Goal: Communication & Community: Answer question/provide support

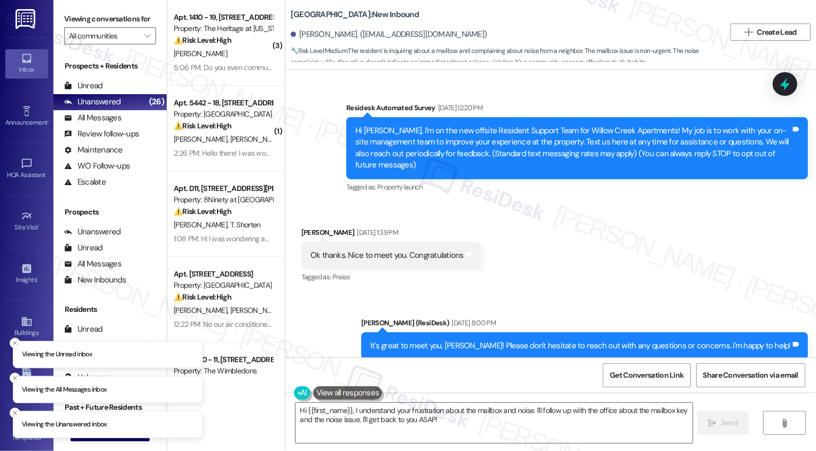
scroll to position [902, 0]
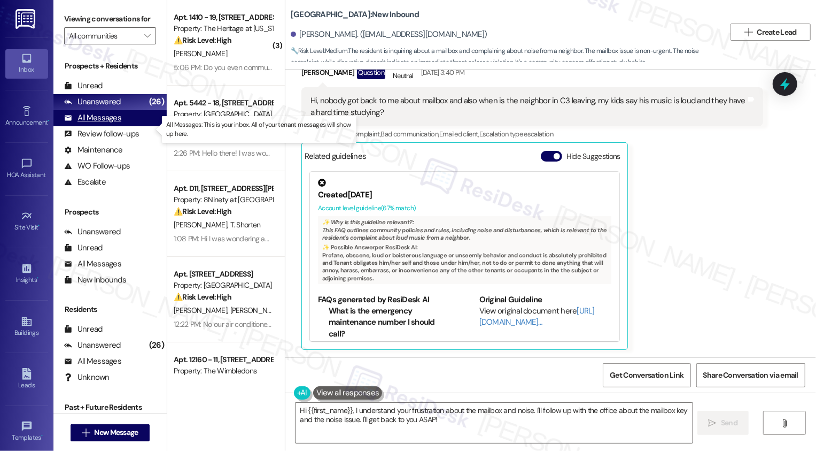
click at [117, 123] on div "All Messages" at bounding box center [92, 117] width 57 height 11
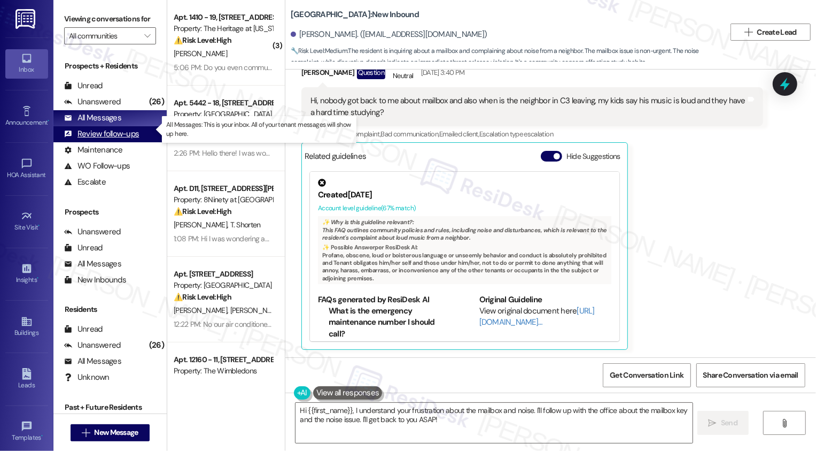
click at [120, 140] on div "Review follow-ups" at bounding box center [101, 133] width 75 height 11
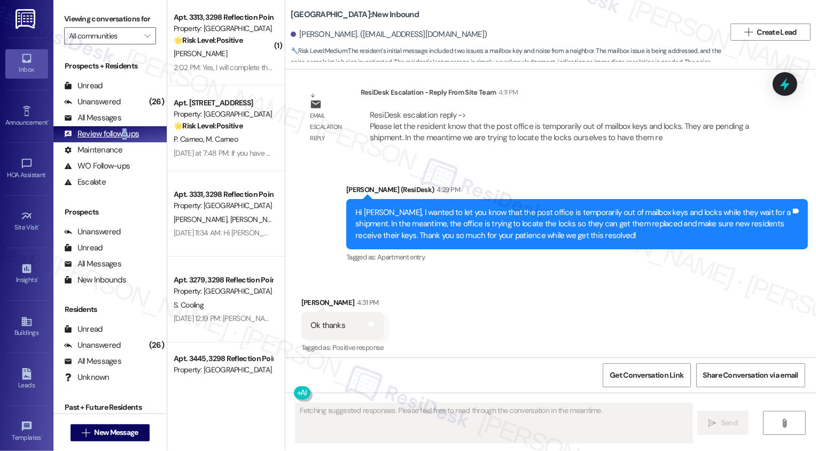
scroll to position [1256, 0]
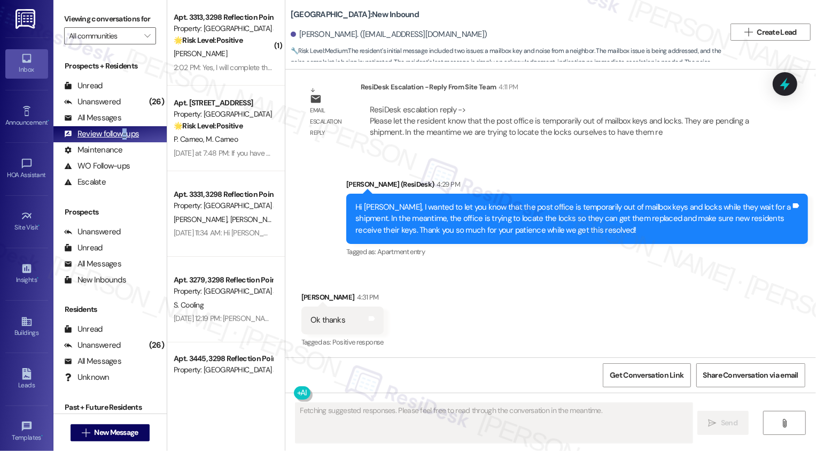
click at [119, 140] on div "Review follow-ups" at bounding box center [101, 133] width 75 height 11
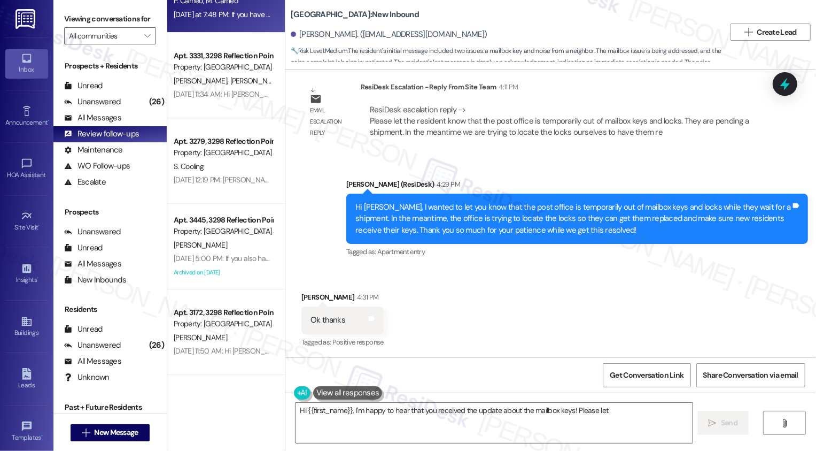
scroll to position [0, 0]
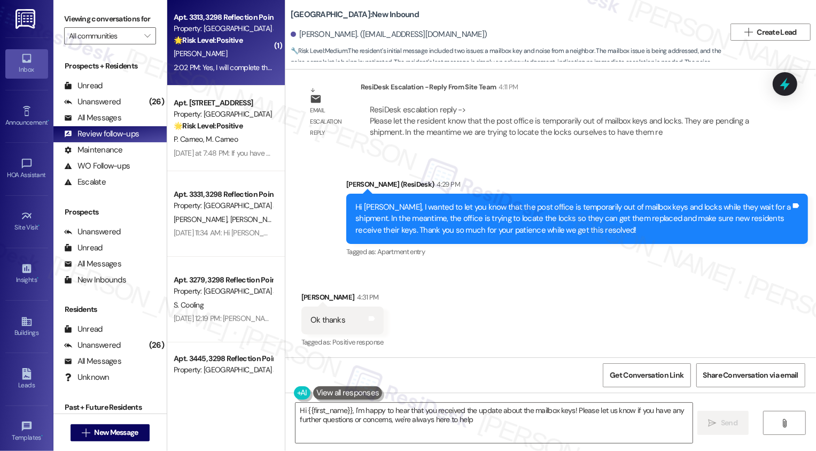
type textarea "Hi {{first_name}}, I'm happy to hear that you received the update about the mai…"
click at [215, 37] on strong "🌟 Risk Level: Positive" at bounding box center [208, 40] width 69 height 10
type textarea "Fetching suggested responses. Please feel free to read through the conversation…"
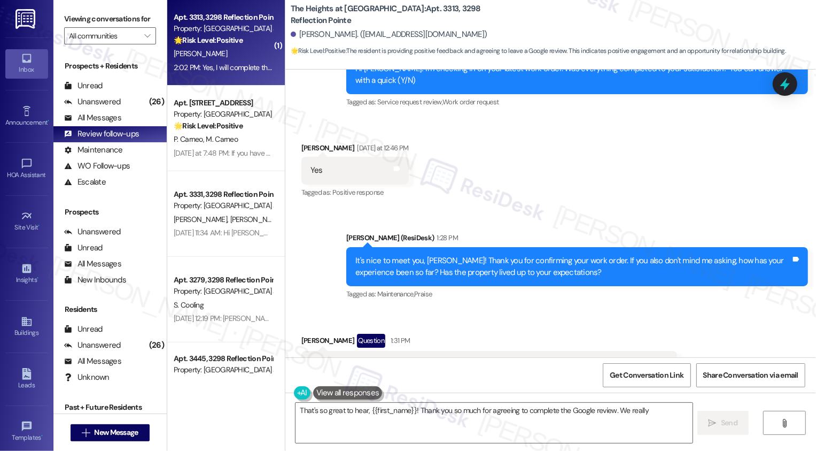
scroll to position [793, 0]
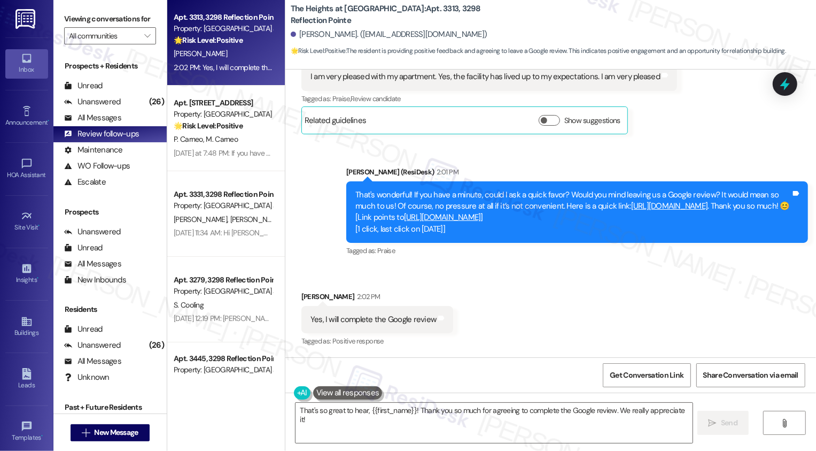
click at [449, 218] on link "[URL][DOMAIN_NAME]" at bounding box center [442, 217] width 77 height 11
click at [312, 229] on div "Sent via SMS [PERSON_NAME] (ResiDesk) 2:01 PM That's wonderful! If you have a m…" at bounding box center [550, 204] width 531 height 125
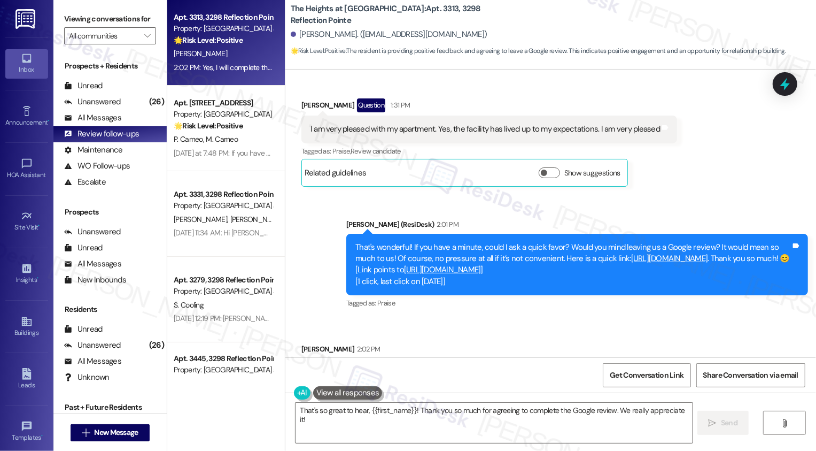
scroll to position [728, 0]
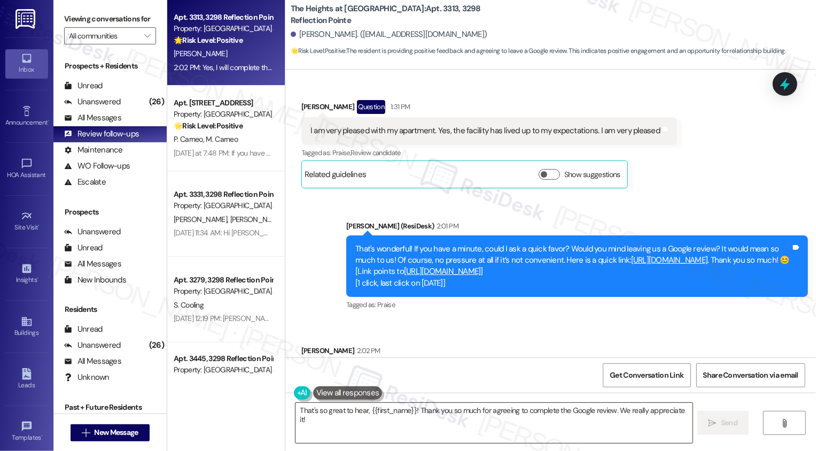
click at [357, 416] on textarea "That's so great to hear, {{first_name}}! Thank you so much for agreeing to comp…" at bounding box center [494, 423] width 397 height 40
click at [398, 413] on textarea "That's so great to hear, {{first_name}}! Thank you so much for agreeing to comp…" at bounding box center [494, 423] width 397 height 40
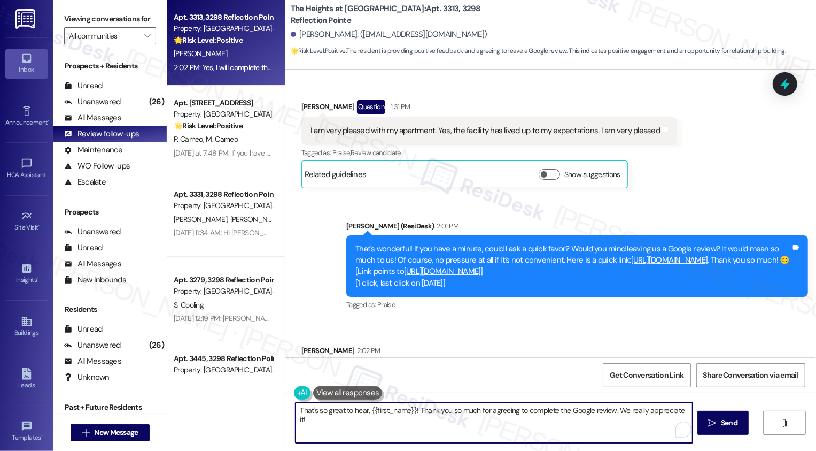
click at [420, 411] on textarea "That's so great to hear, {{first_name}}! Thank you so much for agreeing to comp…" at bounding box center [494, 423] width 397 height 40
click at [463, 413] on textarea "That's so great to hear, {{first_name}}! Thank you so much for agreeing to comp…" at bounding box center [494, 423] width 397 height 40
drag, startPoint x: 413, startPoint y: 410, endPoint x: 289, endPoint y: 405, distance: 124.6
click at [295, 405] on textarea "That's so great to hear, {{first_name}}! Thank you so much for agreeing to comp…" at bounding box center [493, 423] width 397 height 40
click at [301, 104] on div "[PERSON_NAME] Question 1:31 PM" at bounding box center [489, 108] width 376 height 17
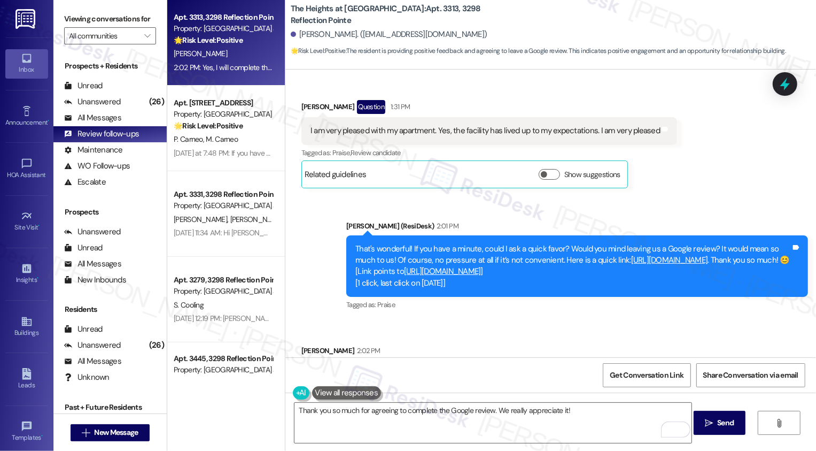
click at [301, 104] on div "[PERSON_NAME] Question 1:31 PM" at bounding box center [489, 108] width 376 height 17
copy div "[PERSON_NAME]"
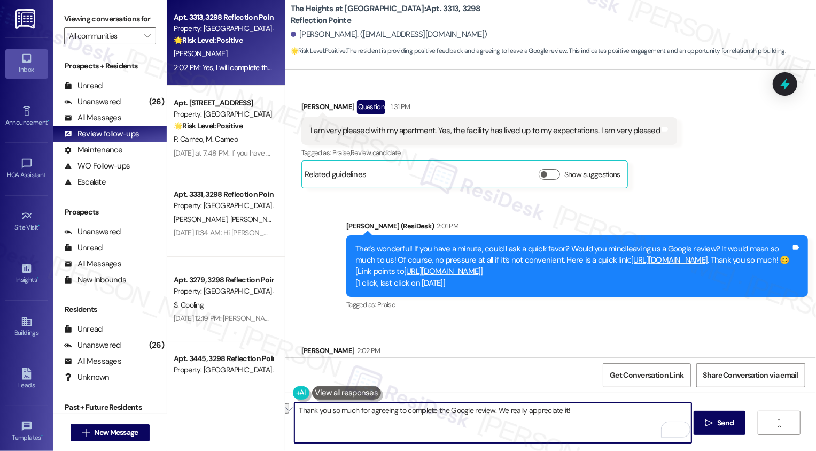
drag, startPoint x: 353, startPoint y: 411, endPoint x: 487, endPoint y: 411, distance: 134.2
click at [487, 411] on textarea "Thank you so much for agreeing to complete the Google review. We really appreci…" at bounding box center [493, 423] width 397 height 40
paste textarea "[PERSON_NAME]"
type textarea "Fetching suggested responses. Please feel free to read through the conversation…"
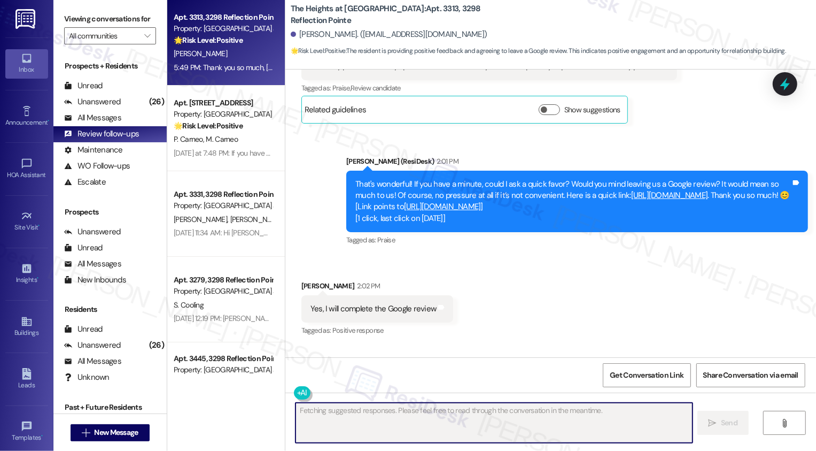
scroll to position [868, 0]
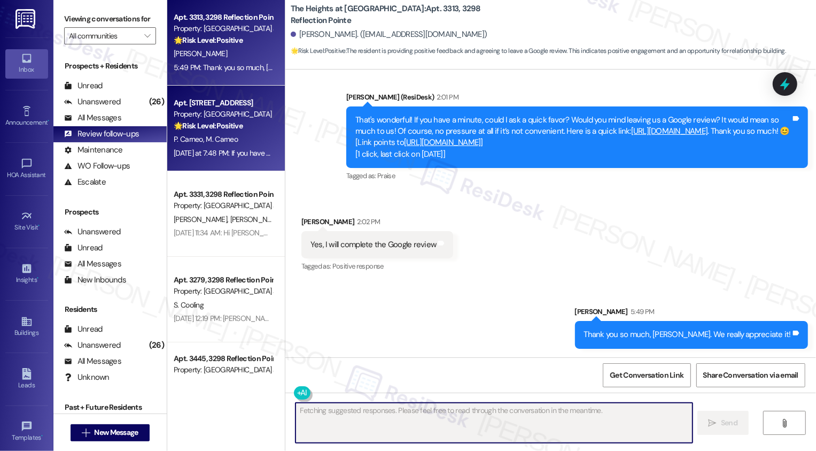
click at [195, 109] on div "Property: [GEOGRAPHIC_DATA]" at bounding box center [223, 114] width 99 height 11
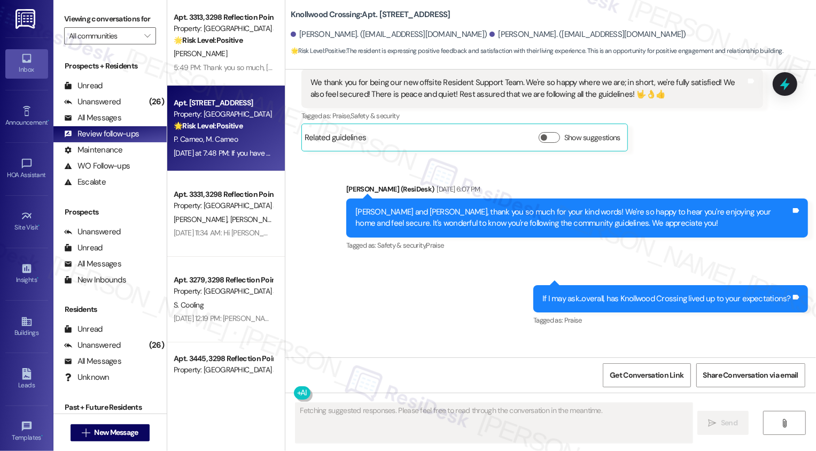
scroll to position [579, 0]
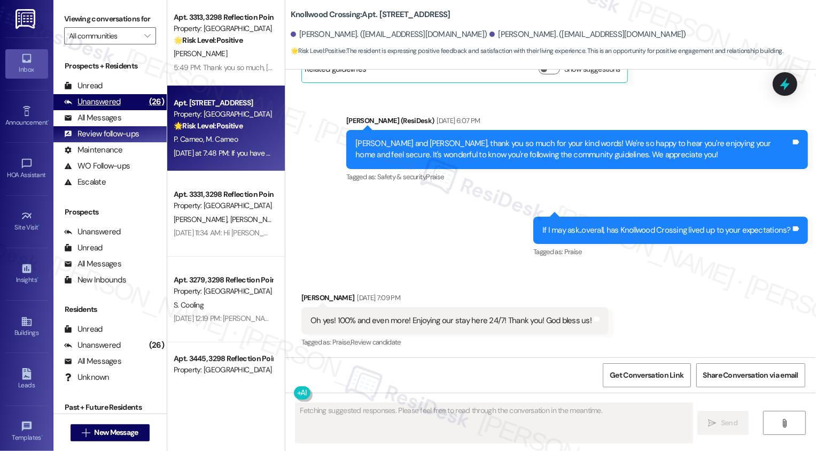
click at [115, 107] on div "Unanswered" at bounding box center [92, 101] width 57 height 11
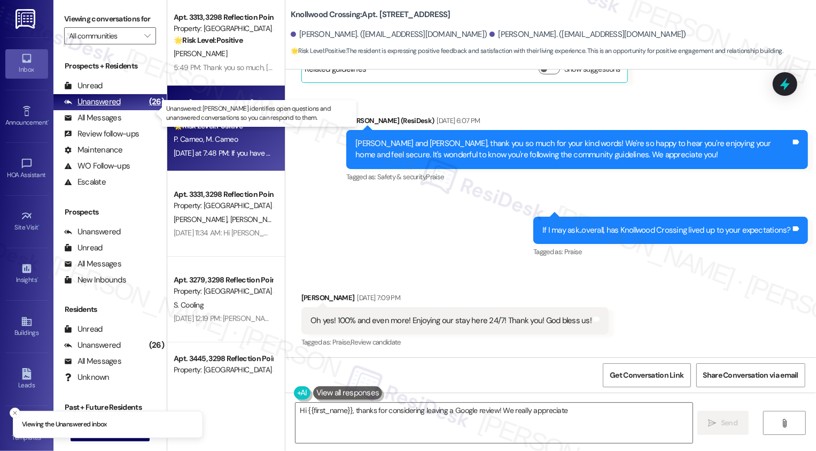
type textarea "Hi {{first_name}}, thanks for considering leaving a Google review! We really ap…"
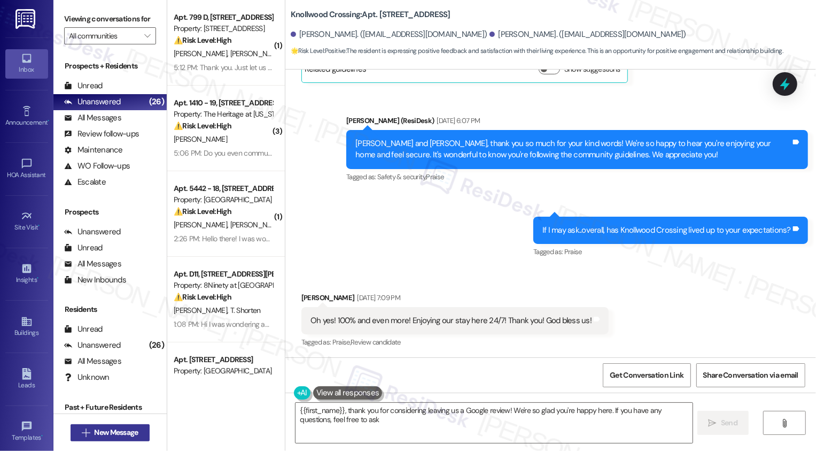
type textarea "{{first_name}}, thank you for considering leaving us a Google review! We're so …"
click at [105, 435] on span "New Message" at bounding box center [116, 432] width 44 height 11
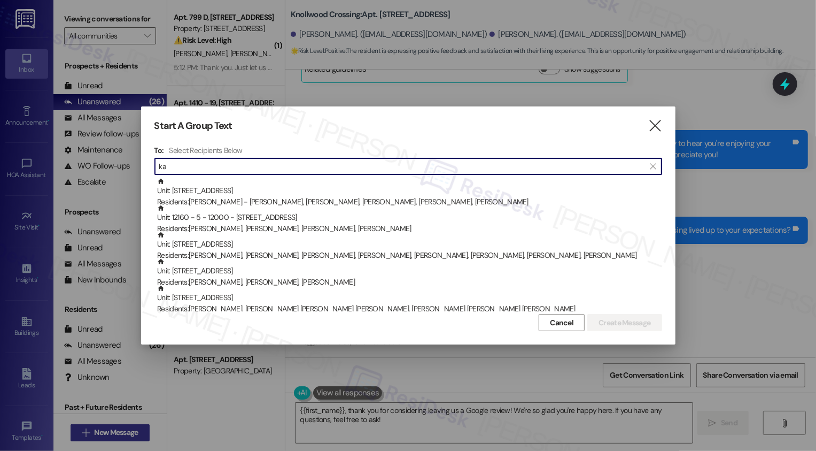
type input "k"
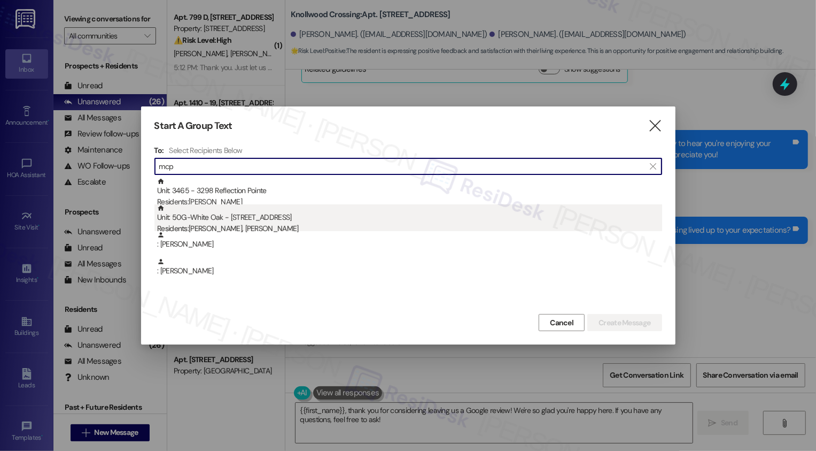
type input "mcp"
click at [222, 208] on div "Unit: 50G-White Oak - 5 Fall Wood Drive Residents: [PERSON_NAME], [PERSON_NAME]" at bounding box center [409, 219] width 505 height 30
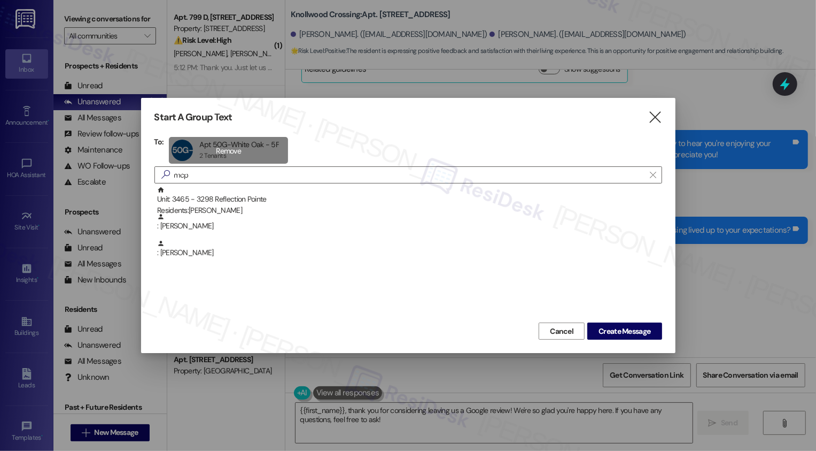
click at [220, 153] on div "50G-White Oak Apt 50G-White Oak - 5F Apt 50G-White Oak - 5F 2 Tenants 2 Tenants…" at bounding box center [228, 150] width 119 height 27
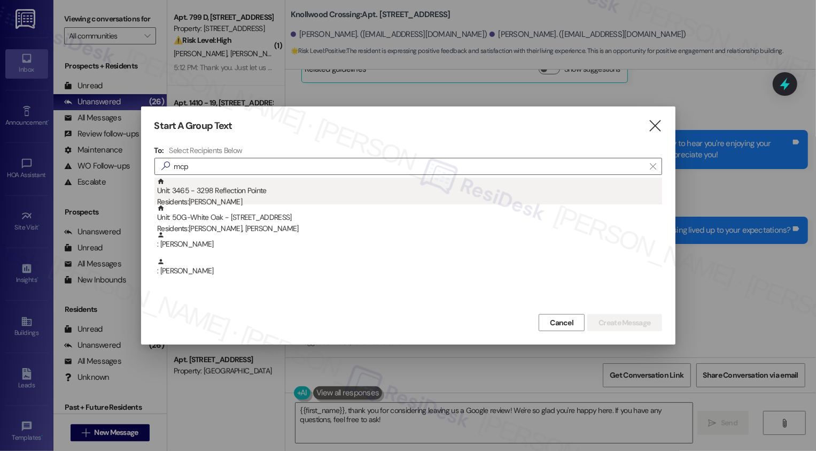
click at [223, 194] on div "Unit: 3465 - 3298 Reflection Pointe Residents: [PERSON_NAME]" at bounding box center [409, 192] width 505 height 30
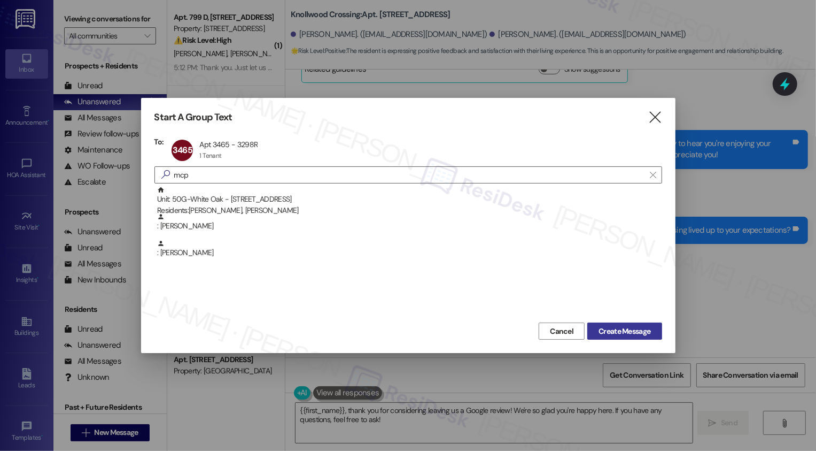
click at [628, 332] on span "Create Message" at bounding box center [625, 331] width 52 height 11
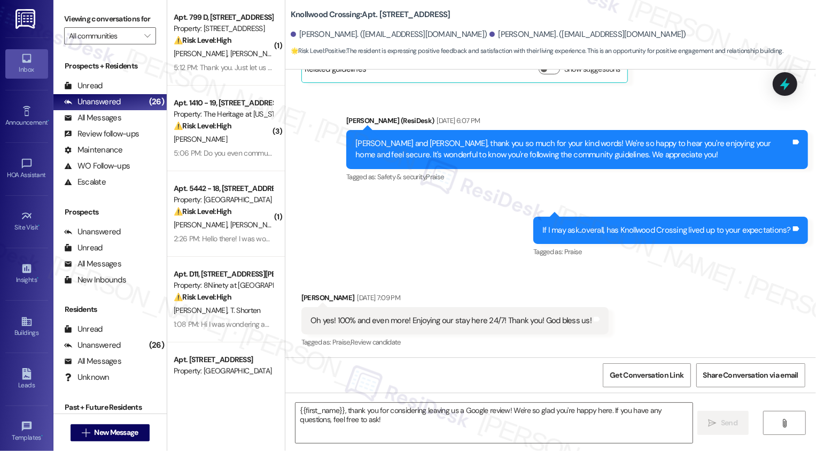
type textarea "Fetching suggested responses. Please feel free to read through the conversation…"
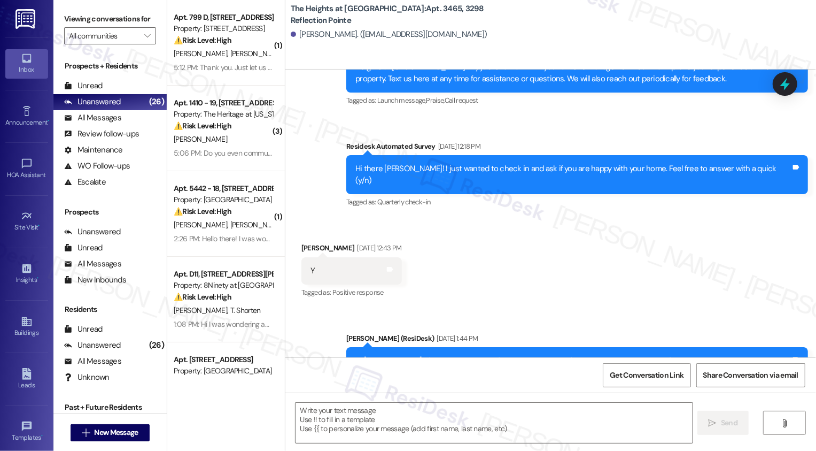
scroll to position [356, 0]
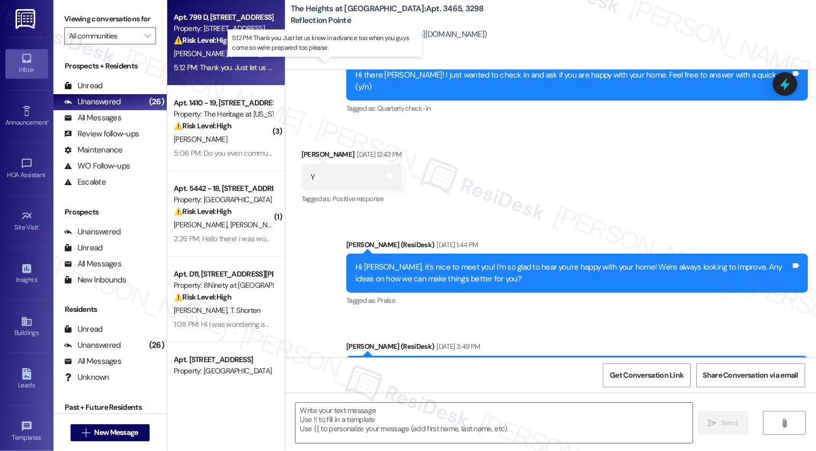
click at [203, 68] on div "5:12 PM: Thank you. Just let us know in advance too when you guys come so we're…" at bounding box center [334, 68] width 320 height 10
type textarea "Fetching suggested responses. Please feel free to read through the conversation…"
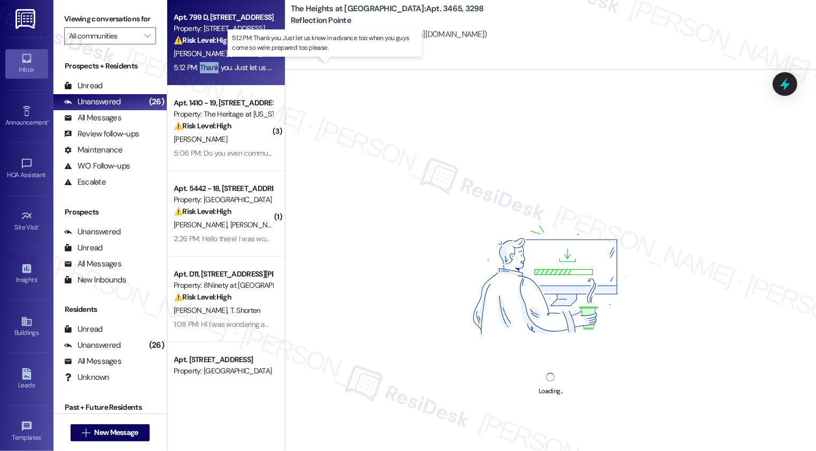
click at [203, 68] on div "5:12 PM: Thank you. Just let us know in advance too when you guys come so we're…" at bounding box center [334, 68] width 320 height 10
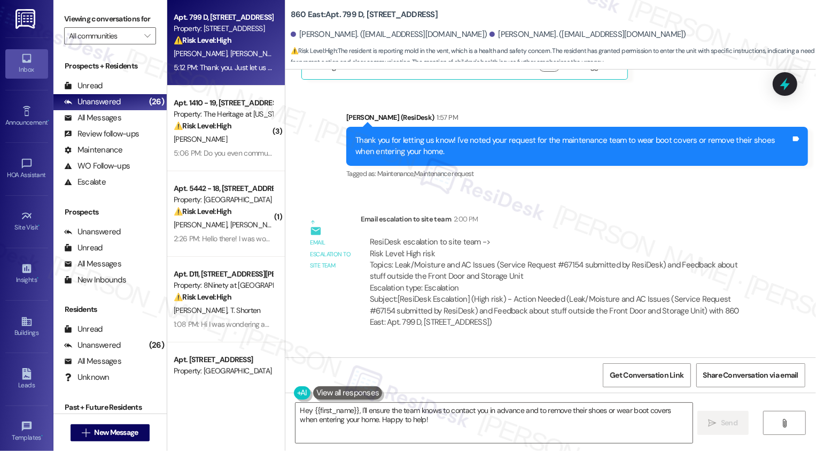
scroll to position [2263, 0]
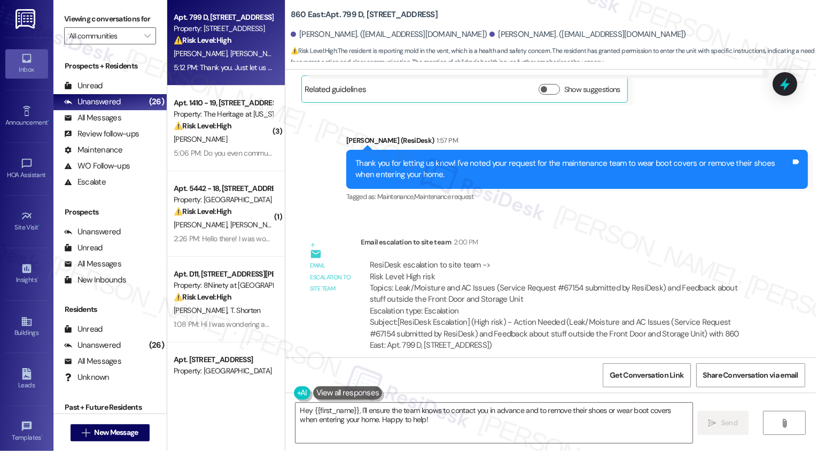
click at [562, 259] on div "ResiDesk escalation to site team -> Risk Level: High risk Topics: Leak/Moisture…" at bounding box center [562, 287] width 384 height 57
copy div "67154"
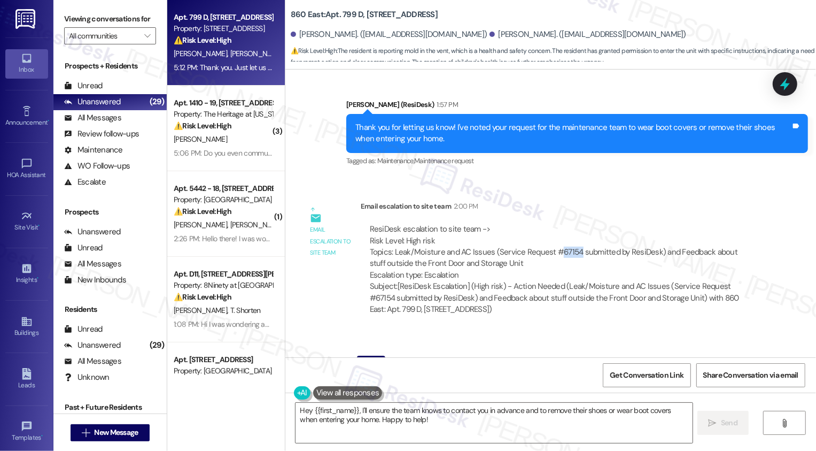
scroll to position [2317, 0]
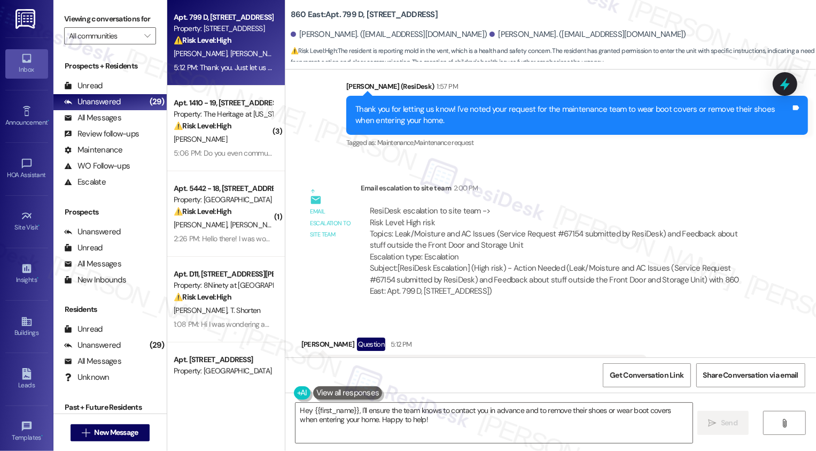
drag, startPoint x: 341, startPoint y: 320, endPoint x: 616, endPoint y: 321, distance: 274.8
click at [616, 362] on div "Thank you. Just let us know in advance too when you guys come so we're prepared…" at bounding box center [469, 367] width 321 height 11
copy div "Just let us know in advance too when you guys come so we're prepared too please."
click at [364, 416] on textarea "Hey {{first_name}}, I'll ensure the team knows to contact you in advance and to…" at bounding box center [494, 423] width 397 height 40
click at [406, 429] on textarea "Hey {{first_name}}, I'll ensure the team knows to contact you in advance and to…" at bounding box center [494, 423] width 397 height 40
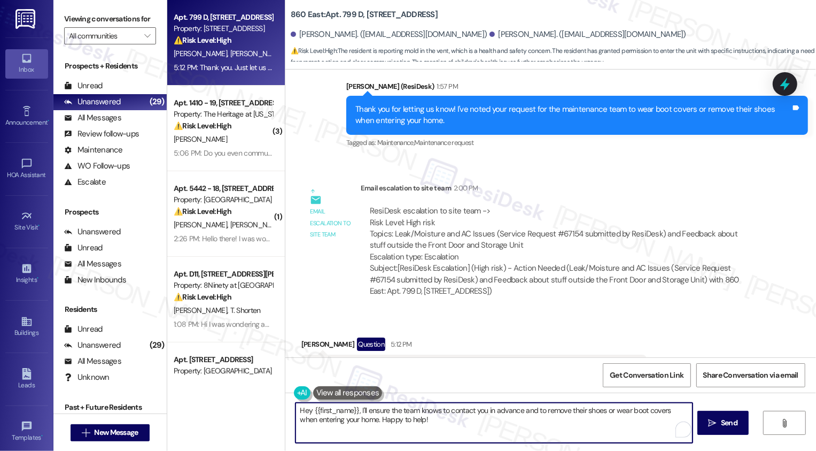
click at [444, 429] on textarea "Hey {{first_name}}, I'll ensure the team knows to contact you in advance and to…" at bounding box center [494, 423] width 397 height 40
type textarea "Alright, I've added that info to the work order. Let me know if there's anythin…"
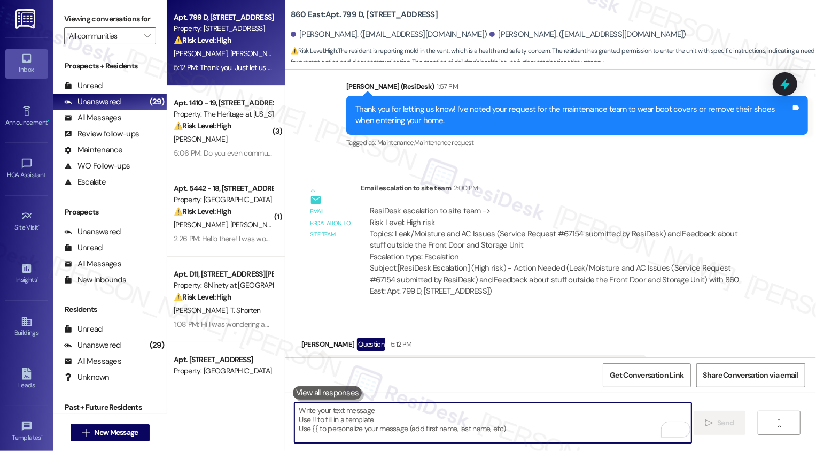
scroll to position [2317, 0]
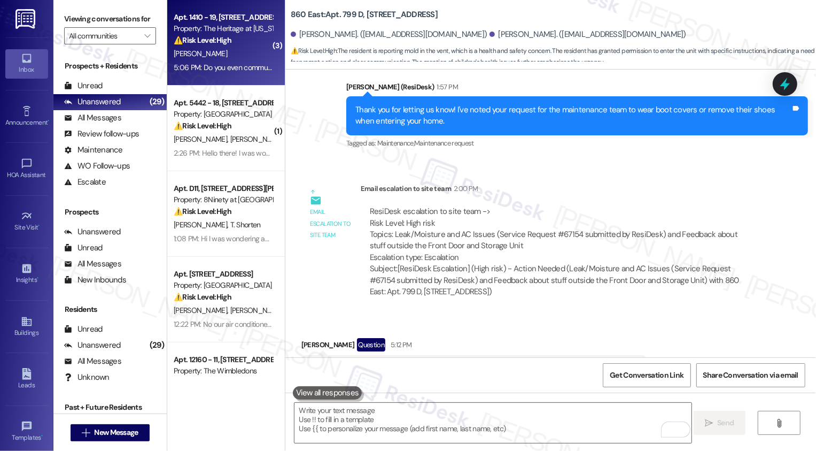
click at [226, 74] on div "Apt. 1410 - 19, [STREET_ADDRESS] Property: The Heritage at [US_STATE] ⚠️ Risk L…" at bounding box center [226, 43] width 118 height 86
type textarea "Fetching suggested responses. Please feel free to read through the conversation…"
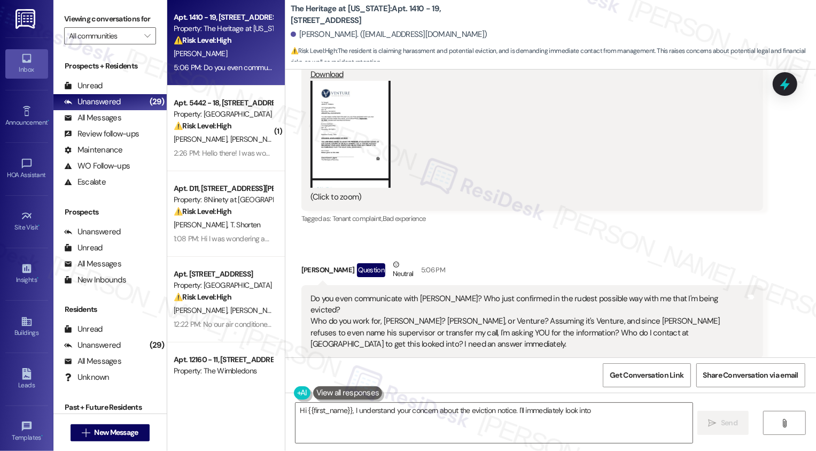
scroll to position [2873, 0]
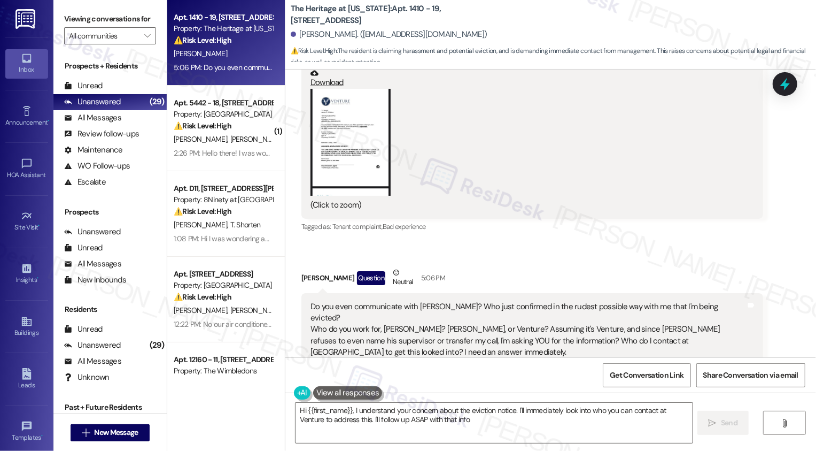
type textarea "Hi {{first_name}}, I understand your concern about the eviction notice. I'll im…"
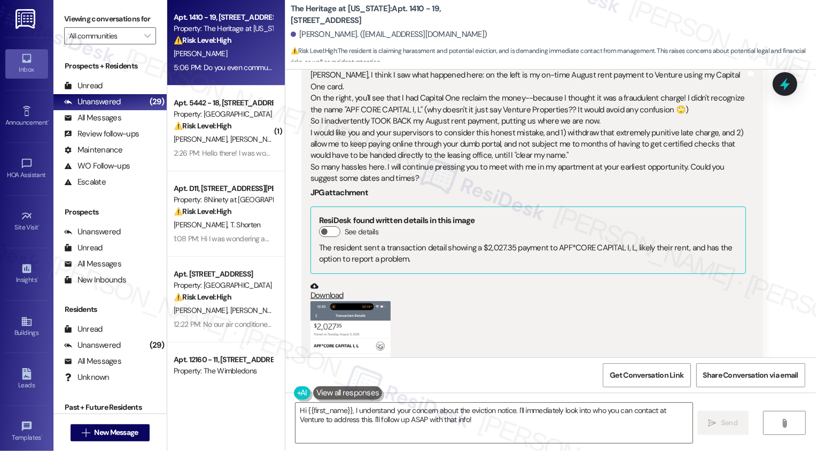
scroll to position [2355, 0]
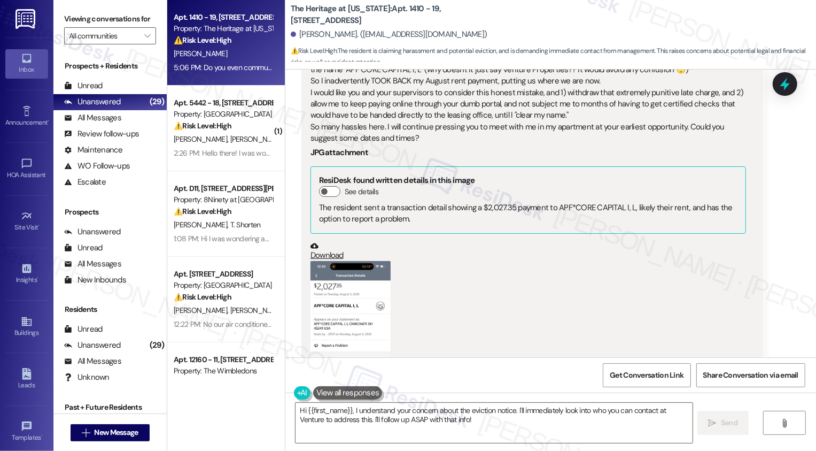
click at [329, 300] on button "Zoom image" at bounding box center [351, 312] width 80 height 102
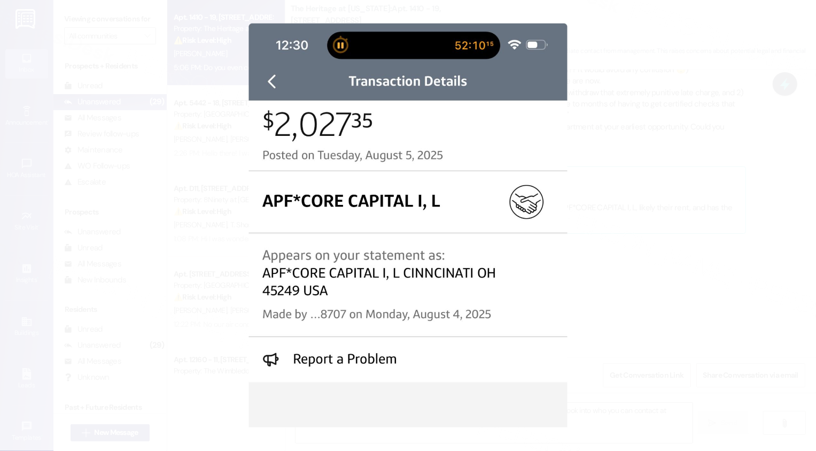
click at [594, 300] on button "Unzoom image" at bounding box center [408, 225] width 816 height 451
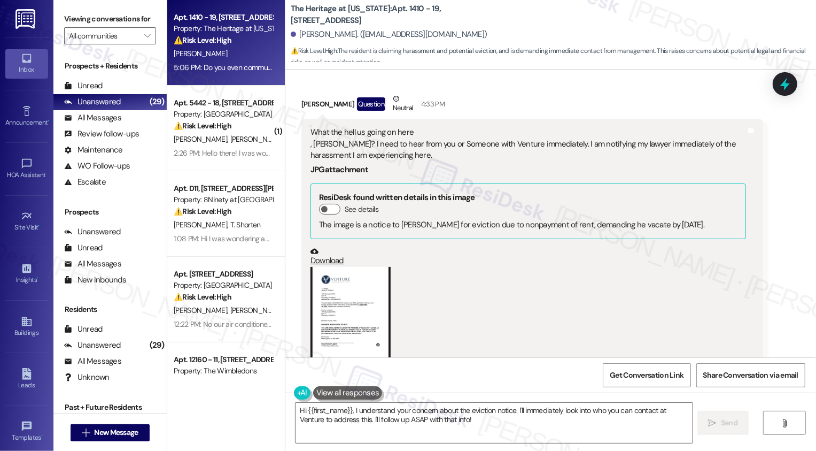
scroll to position [2697, 0]
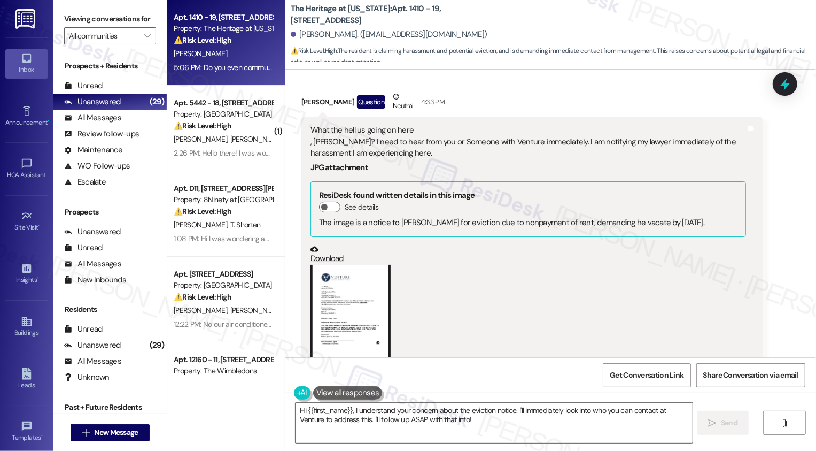
click at [343, 315] on button "Zoom image" at bounding box center [351, 318] width 80 height 107
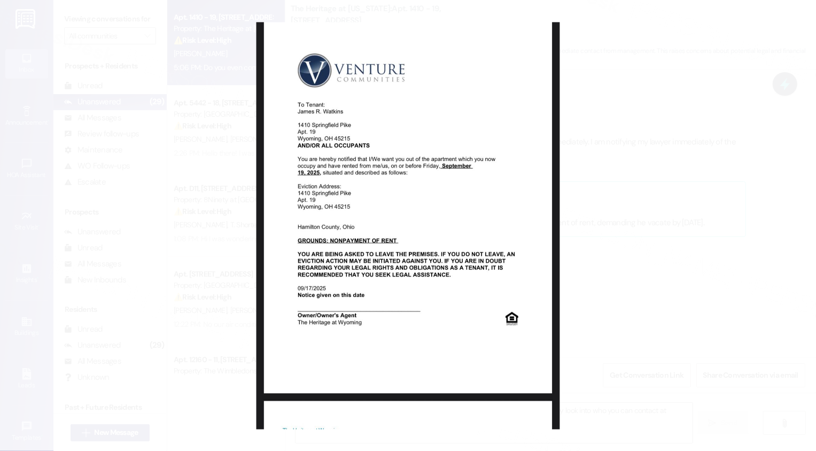
click at [616, 195] on button "Unzoom image" at bounding box center [408, 225] width 816 height 451
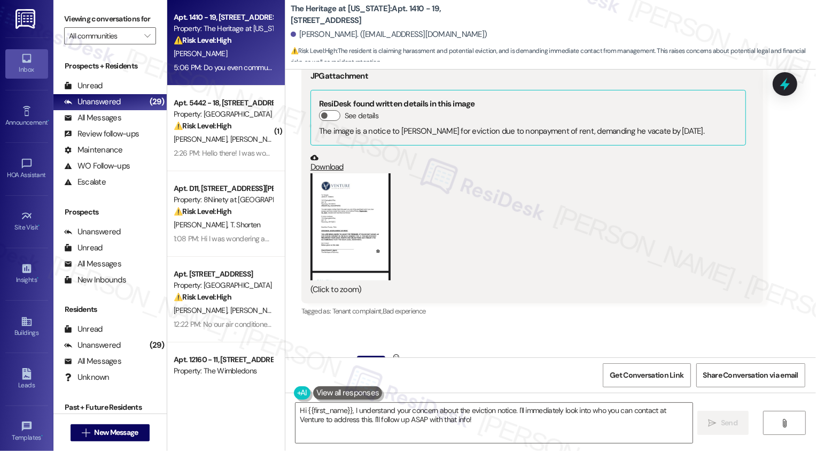
scroll to position [2881, 0]
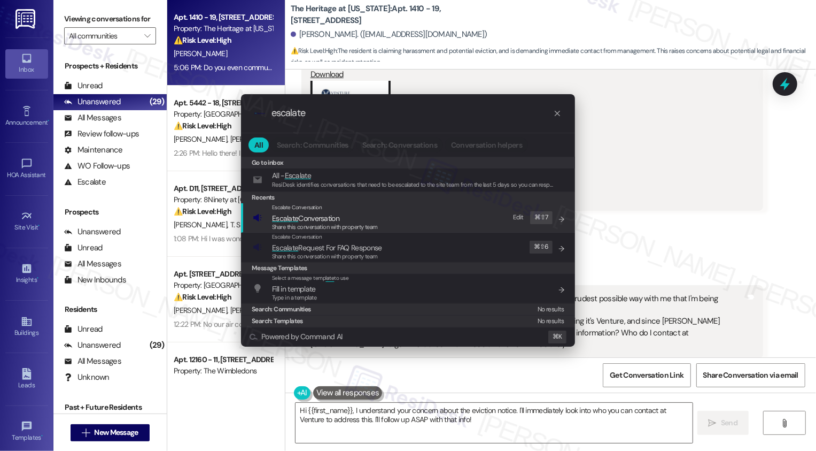
type input "escalate"
click at [339, 219] on span "Escalate Conversation" at bounding box center [305, 218] width 67 height 10
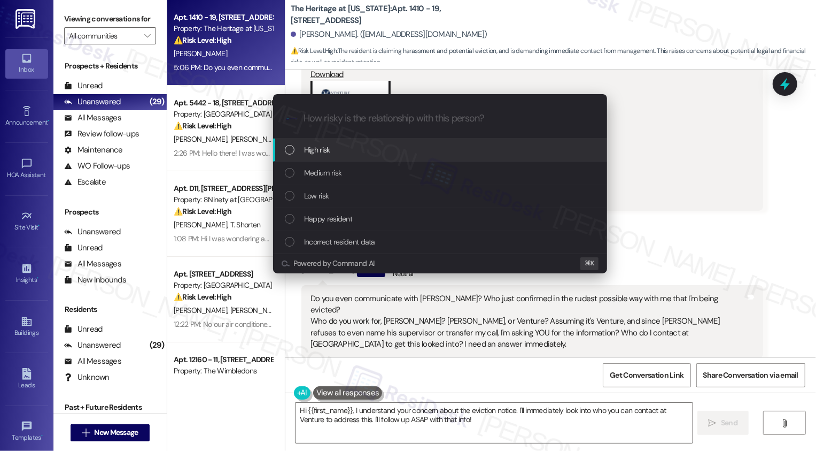
click at [311, 145] on span "High risk" at bounding box center [317, 150] width 26 height 12
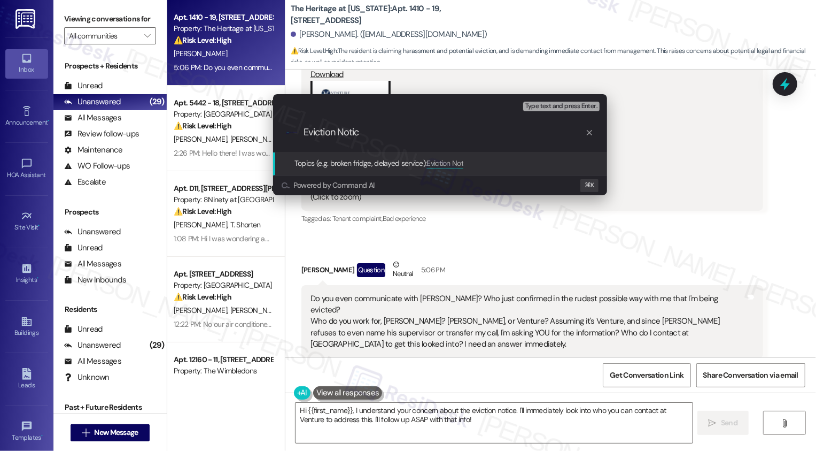
type input "Eviction Notice"
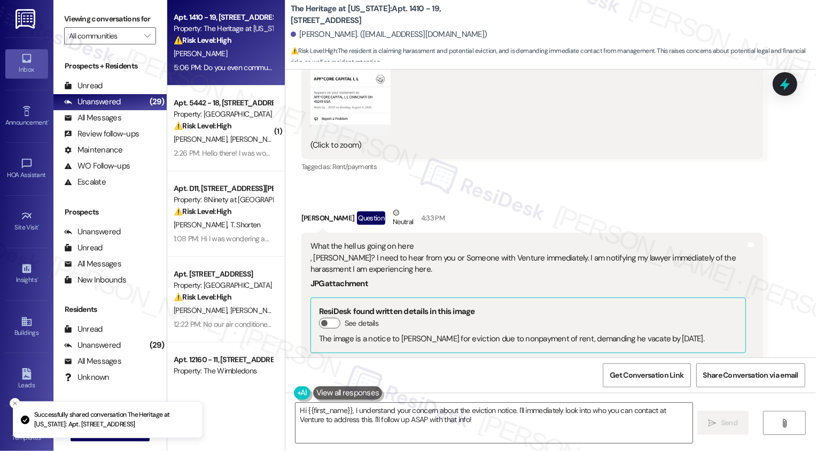
scroll to position [0, 0]
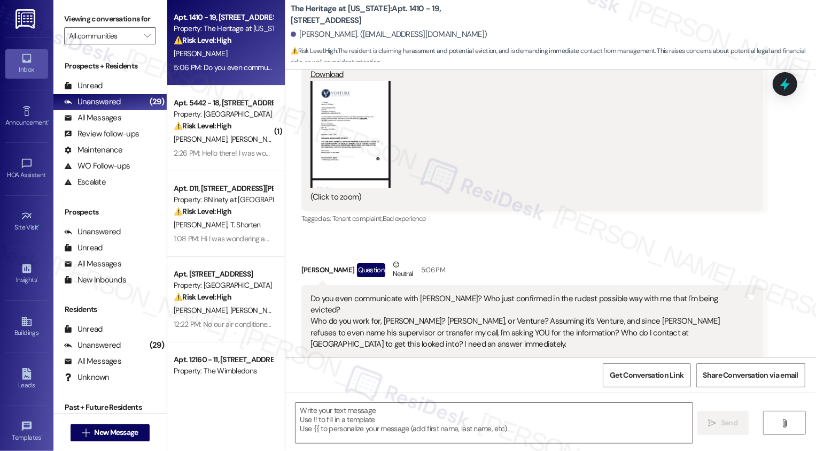
type textarea "Fetching suggested responses. Please feel free to read through the conversation…"
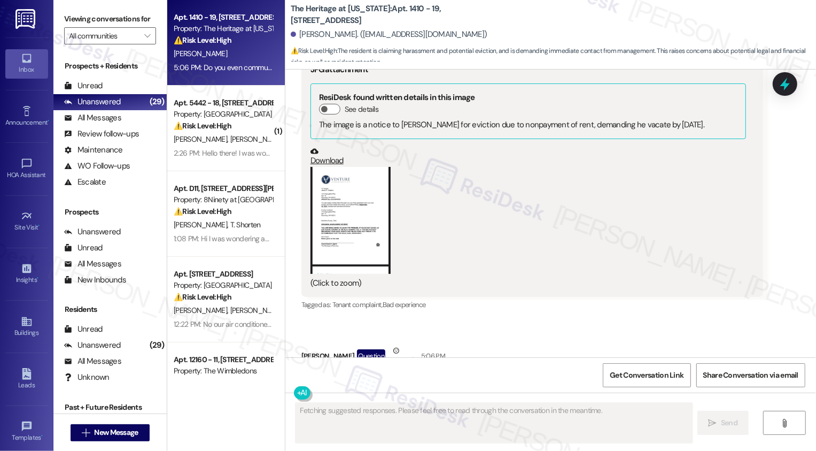
scroll to position [2881, 0]
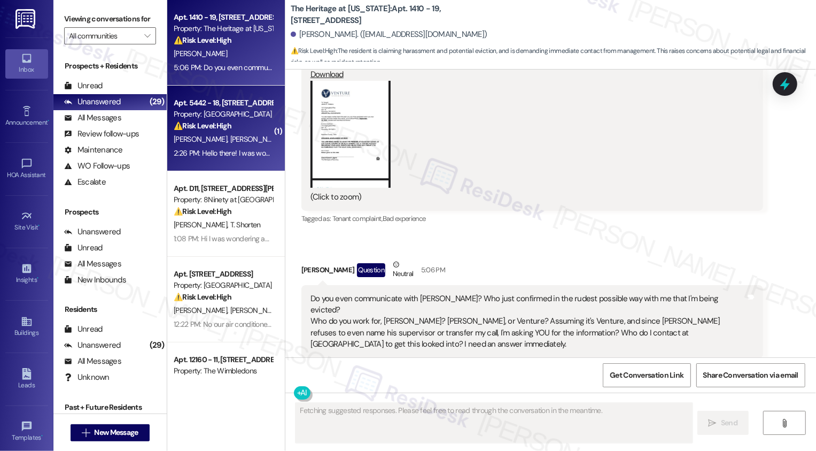
click at [233, 105] on div "Apt. 5442 - 18, [STREET_ADDRESS]" at bounding box center [223, 102] width 99 height 11
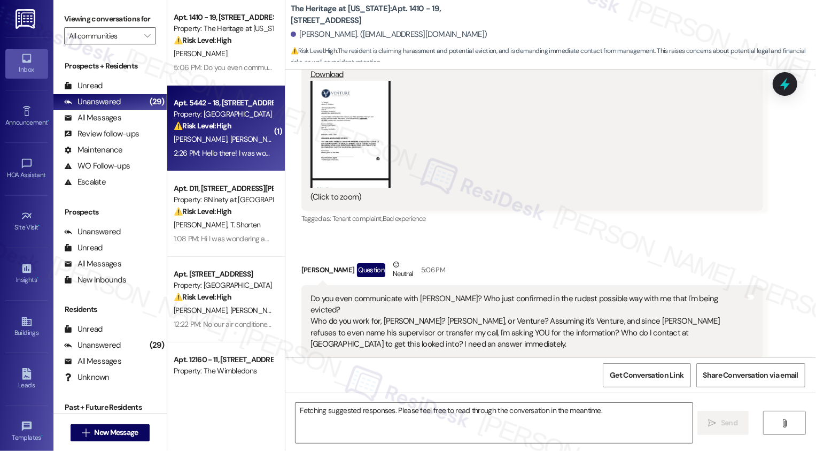
click at [233, 105] on div "Apt. 5442 - 18, [STREET_ADDRESS]" at bounding box center [223, 102] width 99 height 11
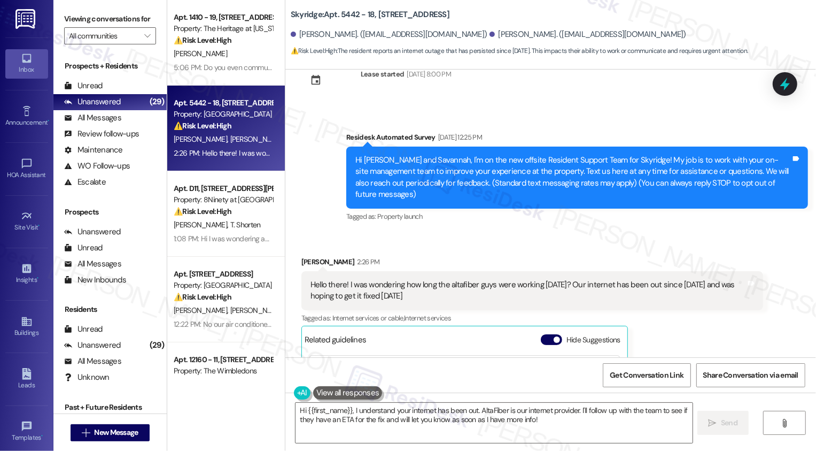
scroll to position [53, 0]
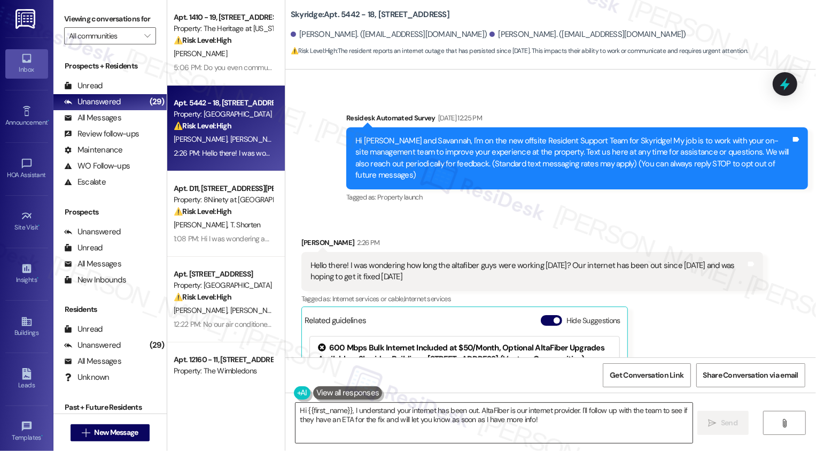
click at [365, 422] on textarea "Hi {{first_name}}, I understand your internet has been out. AltaFiber is our in…" at bounding box center [494, 423] width 397 height 40
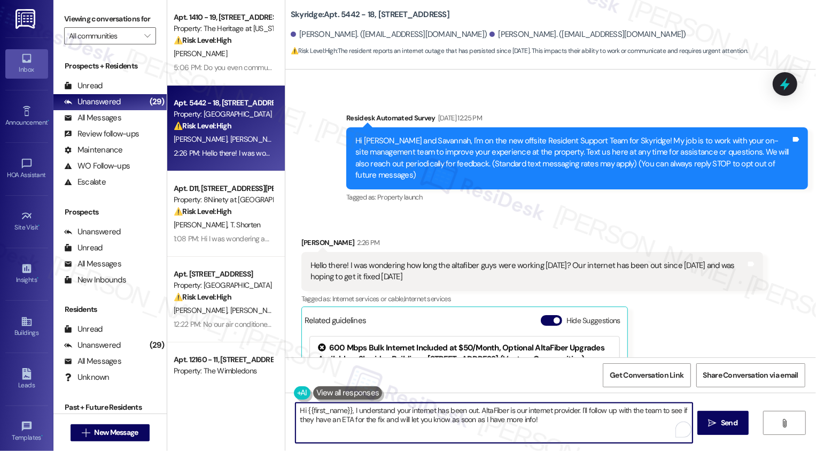
click at [436, 422] on textarea "Hi {{first_name}}, I understand your internet has been out. AltaFiber is our in…" at bounding box center [494, 423] width 397 height 40
drag, startPoint x: 469, startPoint y: 411, endPoint x: 585, endPoint y: 433, distance: 118.1
click at [585, 432] on textarea "Hi {{first_name}}, I understand your internet has been out. AltaFiber is our in…" at bounding box center [493, 423] width 397 height 40
click at [531, 435] on textarea "Hi {{first_name}}, I understand your internet has been out. AltaFiber is our in…" at bounding box center [493, 423] width 397 height 40
drag, startPoint x: 478, startPoint y: 408, endPoint x: 554, endPoint y: 430, distance: 79.2
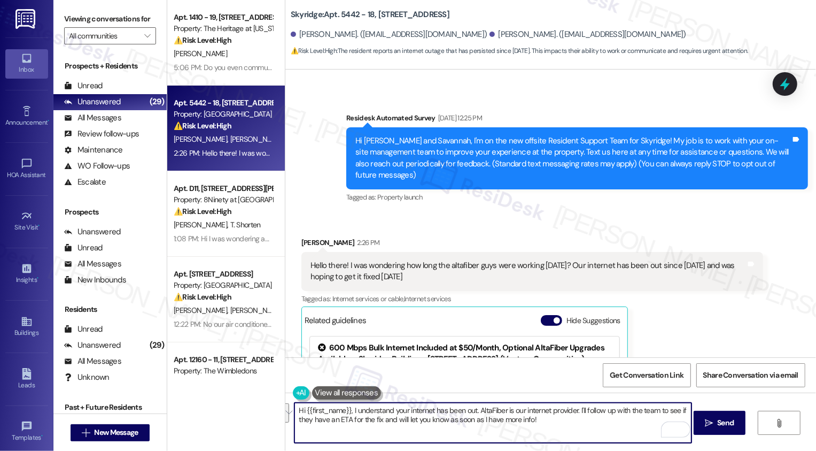
click at [554, 431] on textarea "Hi {{first_name}}, I understand your internet has been out. AltaFiber is our in…" at bounding box center [493, 423] width 397 height 40
click at [301, 243] on div "[PERSON_NAME] 2:26 PM" at bounding box center [532, 244] width 462 height 15
copy div "[PERSON_NAME]"
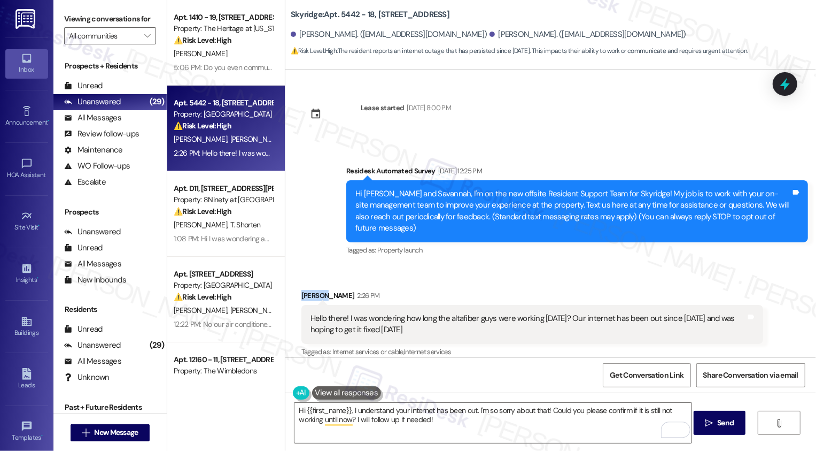
scroll to position [131, 0]
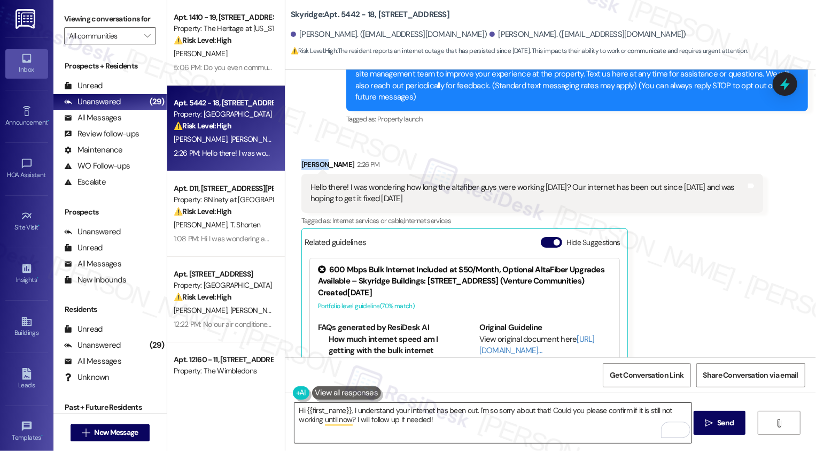
click at [328, 405] on textarea "Hi {{first_name}}, I understand your internet has been out. I'm so sorry about …" at bounding box center [493, 423] width 397 height 40
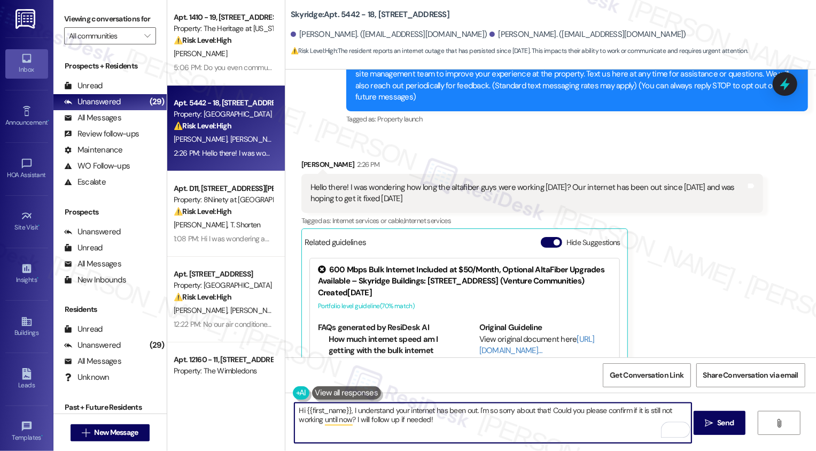
click at [329, 409] on textarea "Hi {{first_name}}, I understand your internet has been out. I'm so sorry about …" at bounding box center [493, 423] width 397 height 40
paste textarea "[PERSON_NAME]"
type textarea "Hi [PERSON_NAME], it's nice to hear from you! I understand your internet has be…"
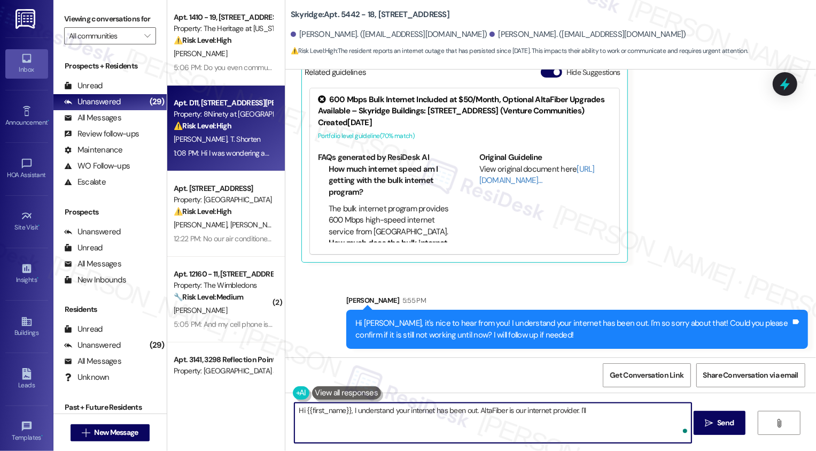
scroll to position [92, 0]
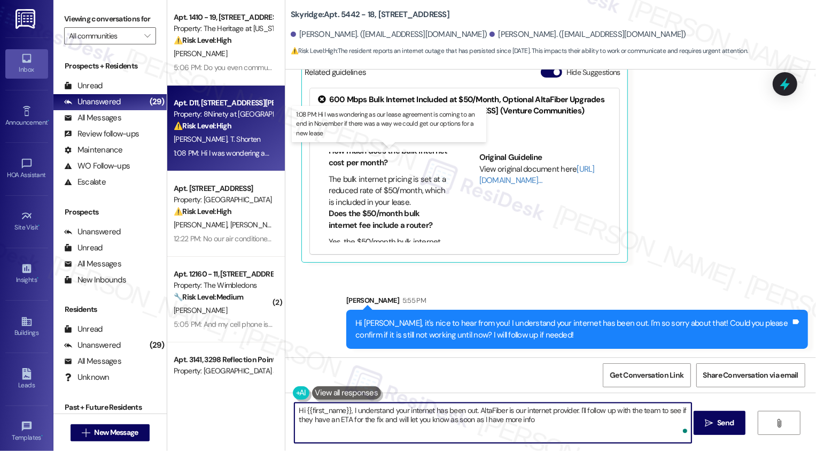
type textarea "Hi {{first_name}}, I understand your internet has been out. AltaFiber is our in…"
click at [222, 156] on div "1:08 PM: Hi I was wondering as our lease agreement is coming to an end in Novem…" at bounding box center [399, 153] width 451 height 10
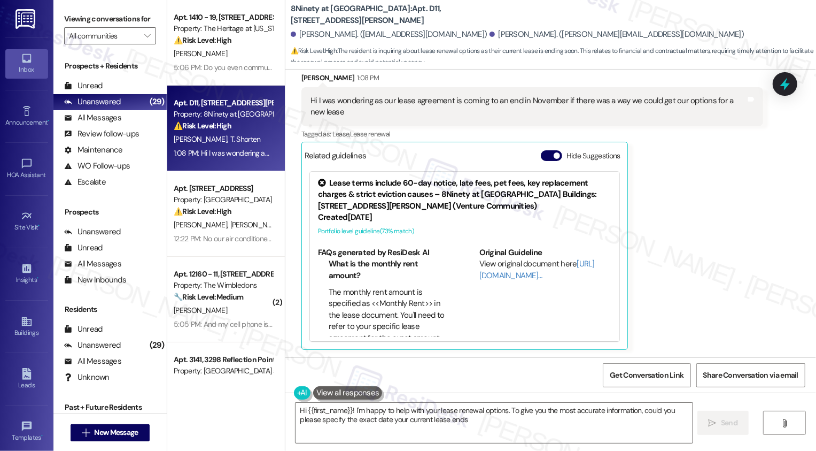
scroll to position [0, 0]
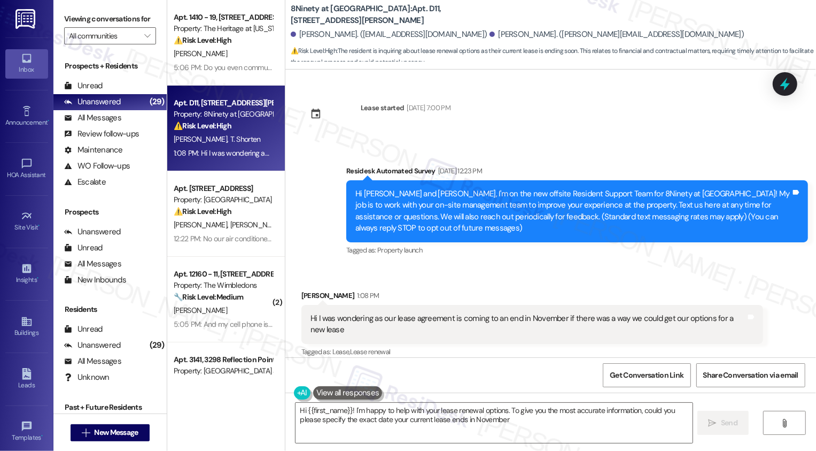
type textarea "Hi {{first_name}}! I'm happy to help with your lease renewal options. To give y…"
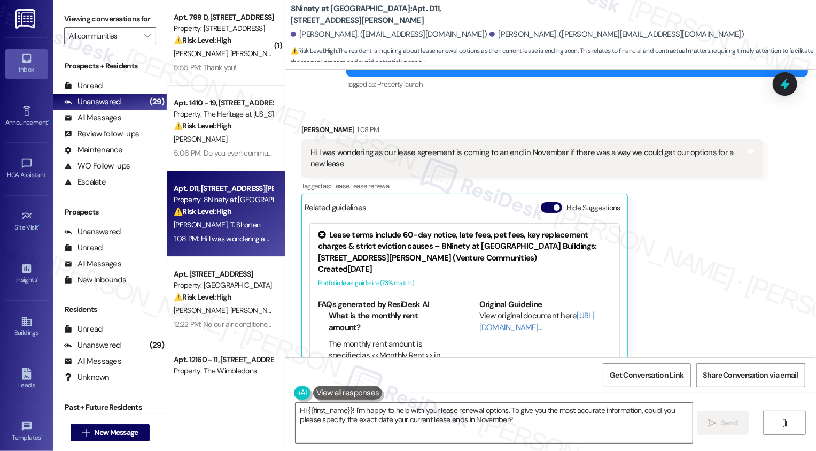
scroll to position [171, 0]
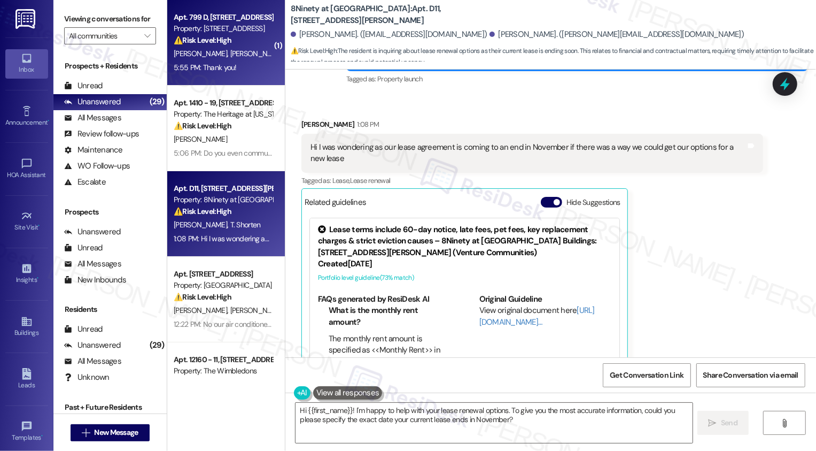
click at [220, 76] on div "Apt. 799 D, [STREET_ADDRESS] Property: 860 East ⚠️ Risk Level: High The residen…" at bounding box center [226, 43] width 118 height 86
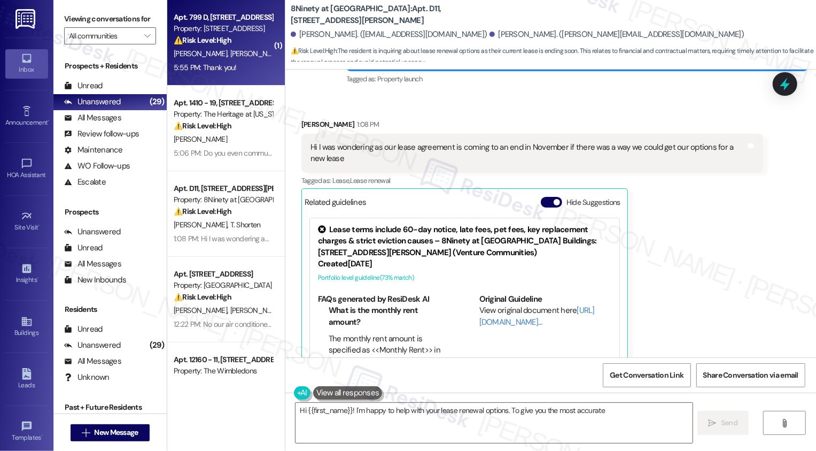
type textarea "Hi {{first_name}}! I'm happy to help with your lease renewal options. To give y…"
click at [220, 76] on div "Apt. 799 D, [STREET_ADDRESS] Property: 860 East ⚠️ Risk Level: High The residen…" at bounding box center [226, 43] width 118 height 86
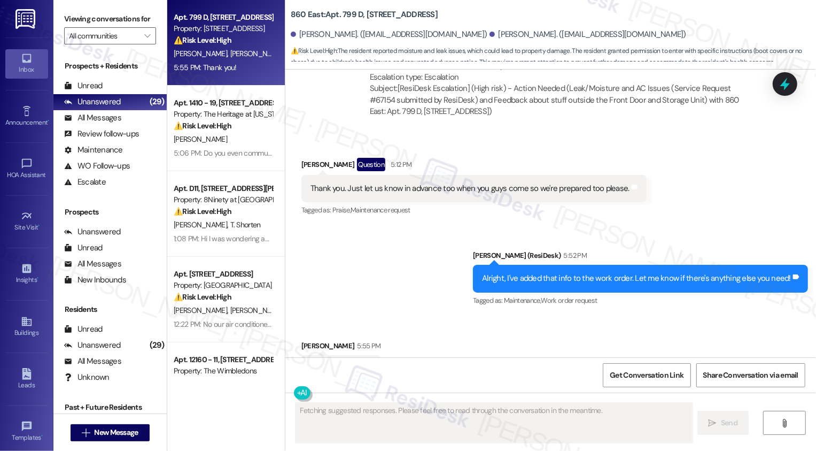
scroll to position [2497, 0]
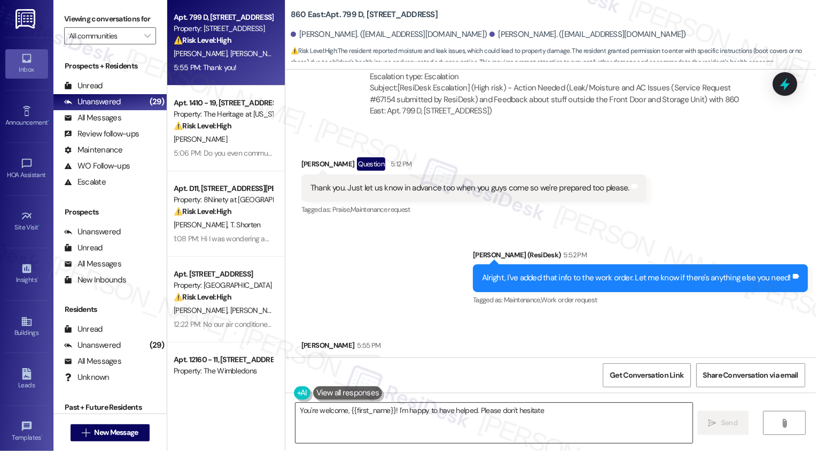
click at [379, 415] on textarea "You're welcome, {{first_name}}! I'm happy to have helped." at bounding box center [494, 423] width 397 height 40
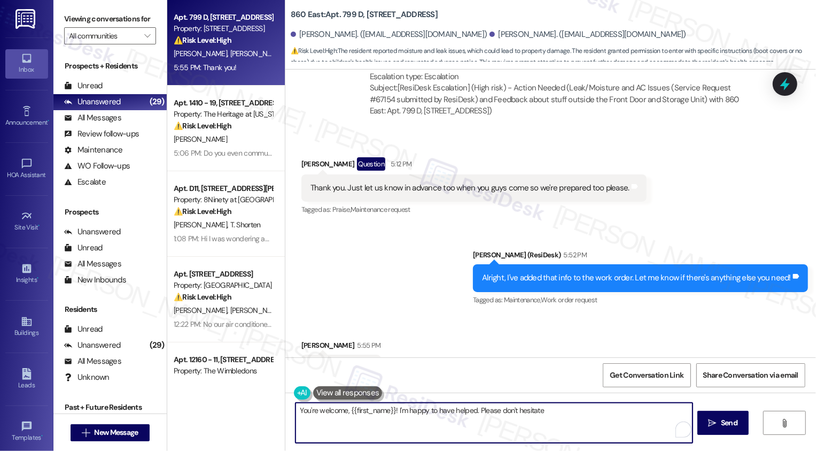
click at [396, 415] on textarea "You're welcome, {{first_name}}! I'm happy to have helped. Please don't hesitate" at bounding box center [494, 423] width 397 height 40
click at [442, 420] on textarea "You're welcome, {{first_name}}! I'm happy to have helped. Please don't hesitate" at bounding box center [494, 423] width 397 height 40
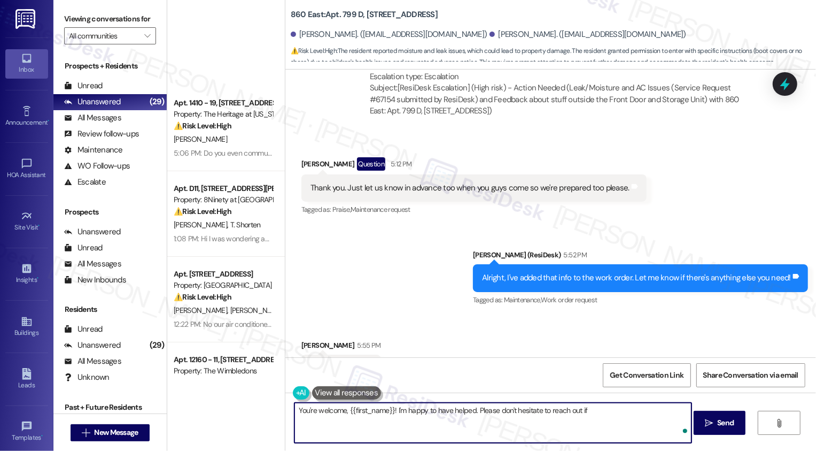
scroll to position [312, 0]
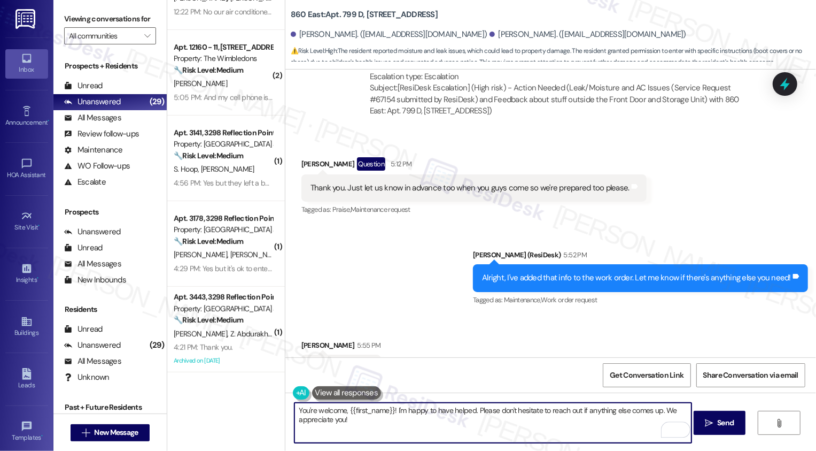
click at [378, 429] on textarea "You're welcome, {{first_name}}! I'm happy to have helped. Please don't hesitate…" at bounding box center [493, 423] width 397 height 40
click at [363, 410] on textarea "You're welcome, {{first_name}}! I'm happy to have helped. Please don't hesitate…" at bounding box center [493, 423] width 397 height 40
click at [312, 411] on textarea "You're welcome! I'm happy to have helped. Please don't hesitate to reach out if…" at bounding box center [493, 423] width 397 height 40
drag, startPoint x: 359, startPoint y: 410, endPoint x: 434, endPoint y: 411, distance: 75.4
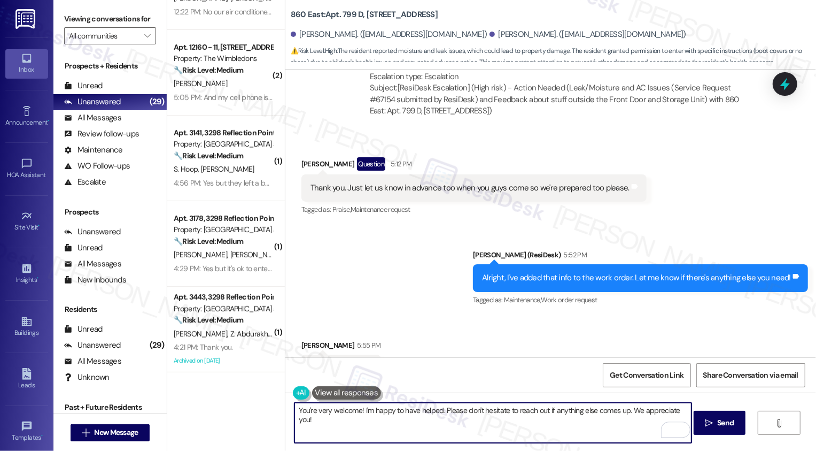
click at [434, 412] on textarea "You're very welcome! I'm happy to have helped. Please don't hesitate to reach o…" at bounding box center [493, 423] width 397 height 40
drag, startPoint x: 547, startPoint y: 412, endPoint x: 703, endPoint y: 422, distance: 156.4
click at [703, 422] on div "You're very welcome! Please don't hesitate to reach out if anything else comes …" at bounding box center [550, 432] width 531 height 80
type textarea "You're very welcome! Please don't hesitate to reach out if anything else comes …"
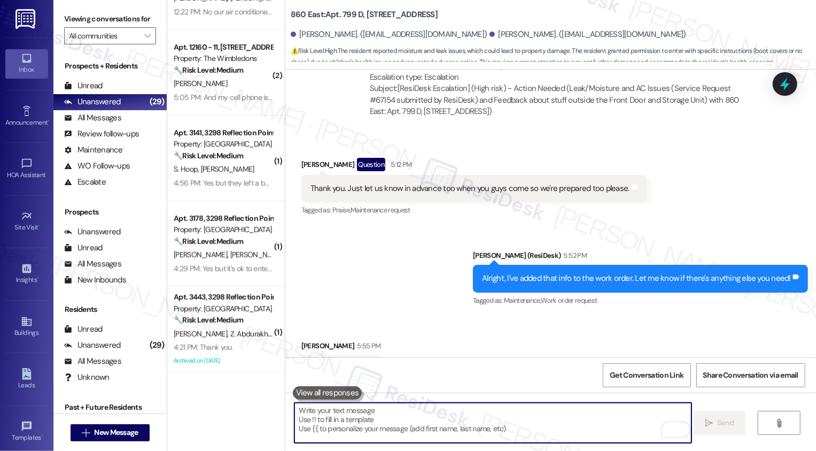
scroll to position [2572, 0]
